Goal: Transaction & Acquisition: Purchase product/service

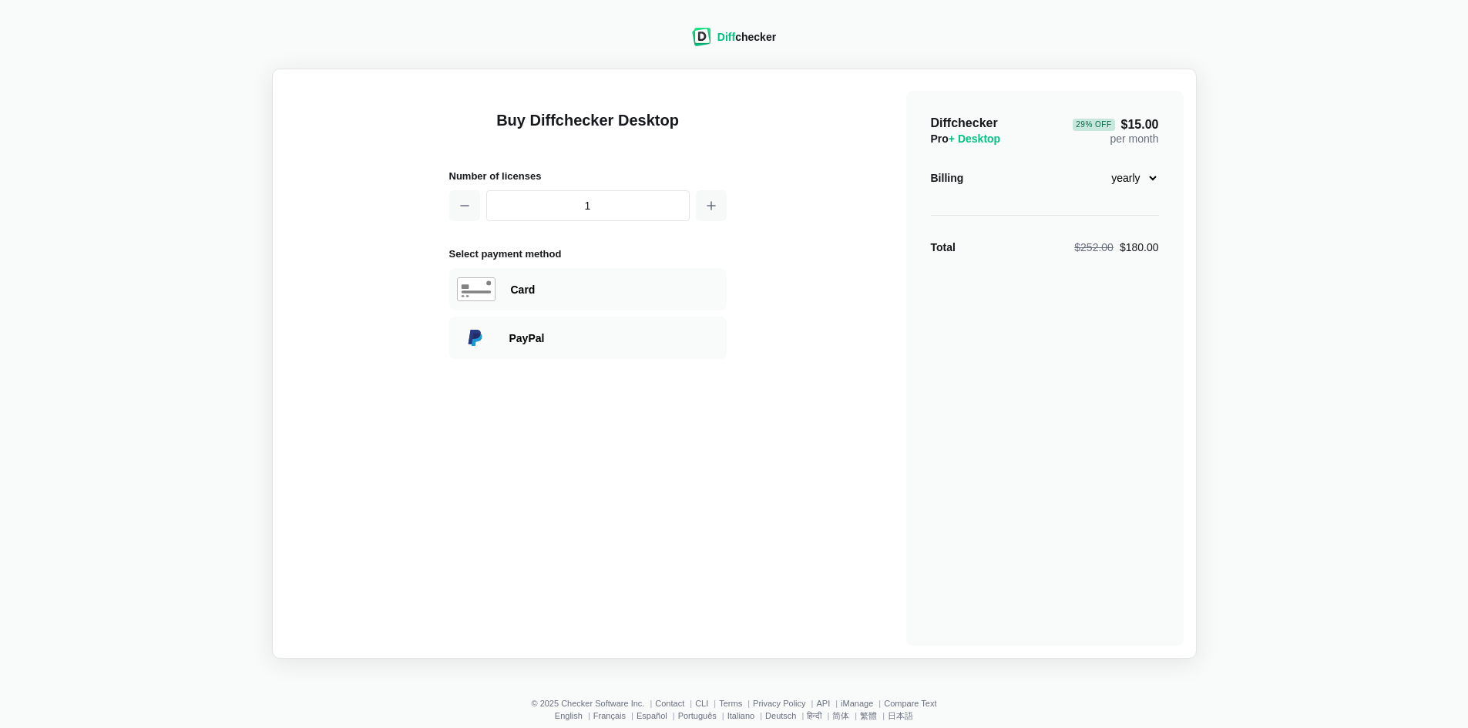
click at [1145, 180] on select "monthly yearly" at bounding box center [1126, 178] width 66 height 26
select select "desktop-monthly-21"
click at [1093, 165] on select "monthly yearly" at bounding box center [1126, 178] width 66 height 26
click at [469, 208] on icon "button" at bounding box center [465, 206] width 12 height 12
